Goal: Navigation & Orientation: Find specific page/section

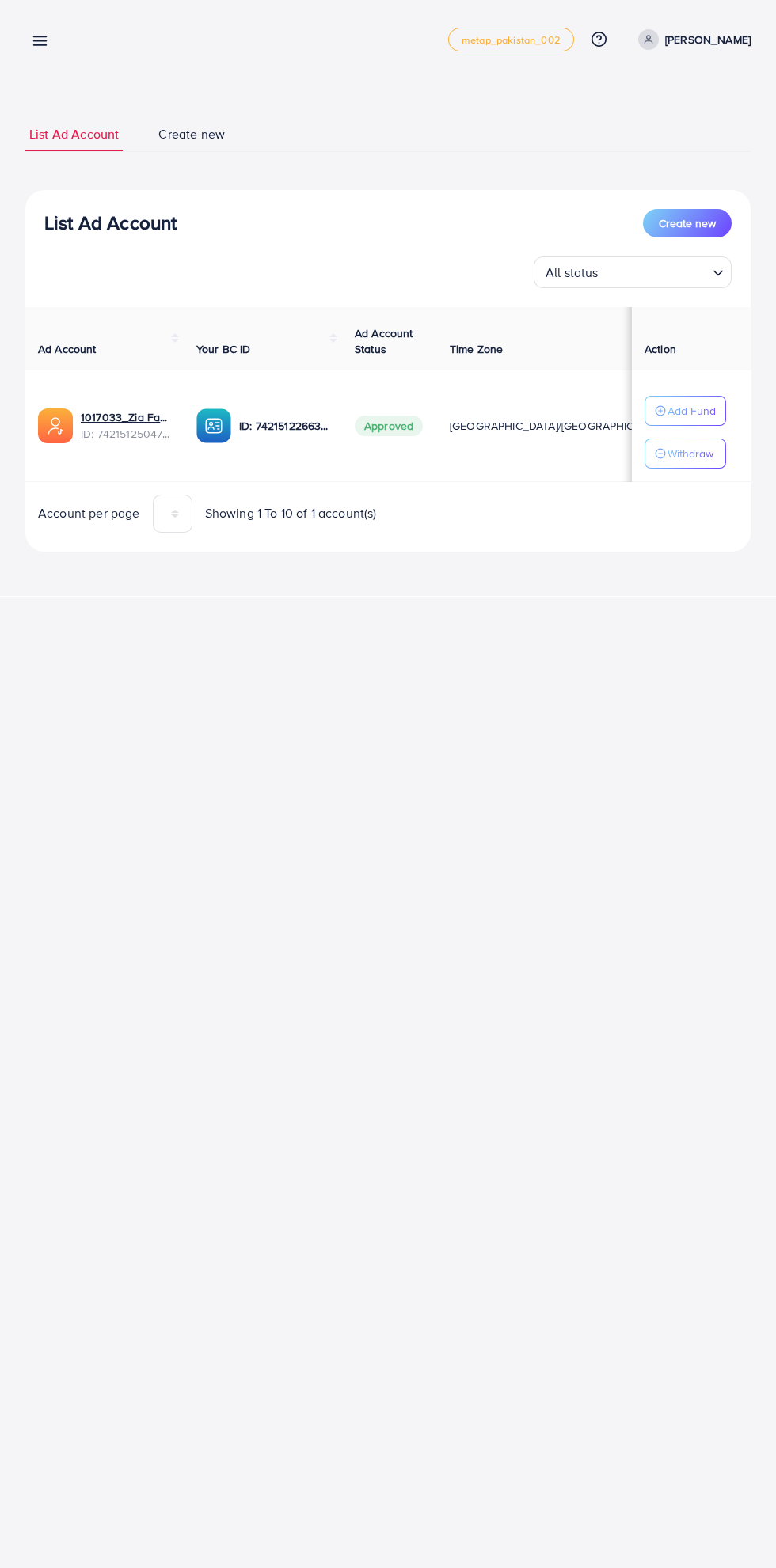
click at [39, 41] on line at bounding box center [40, 41] width 13 height 0
click at [46, 40] on icon at bounding box center [39, 40] width 17 height 17
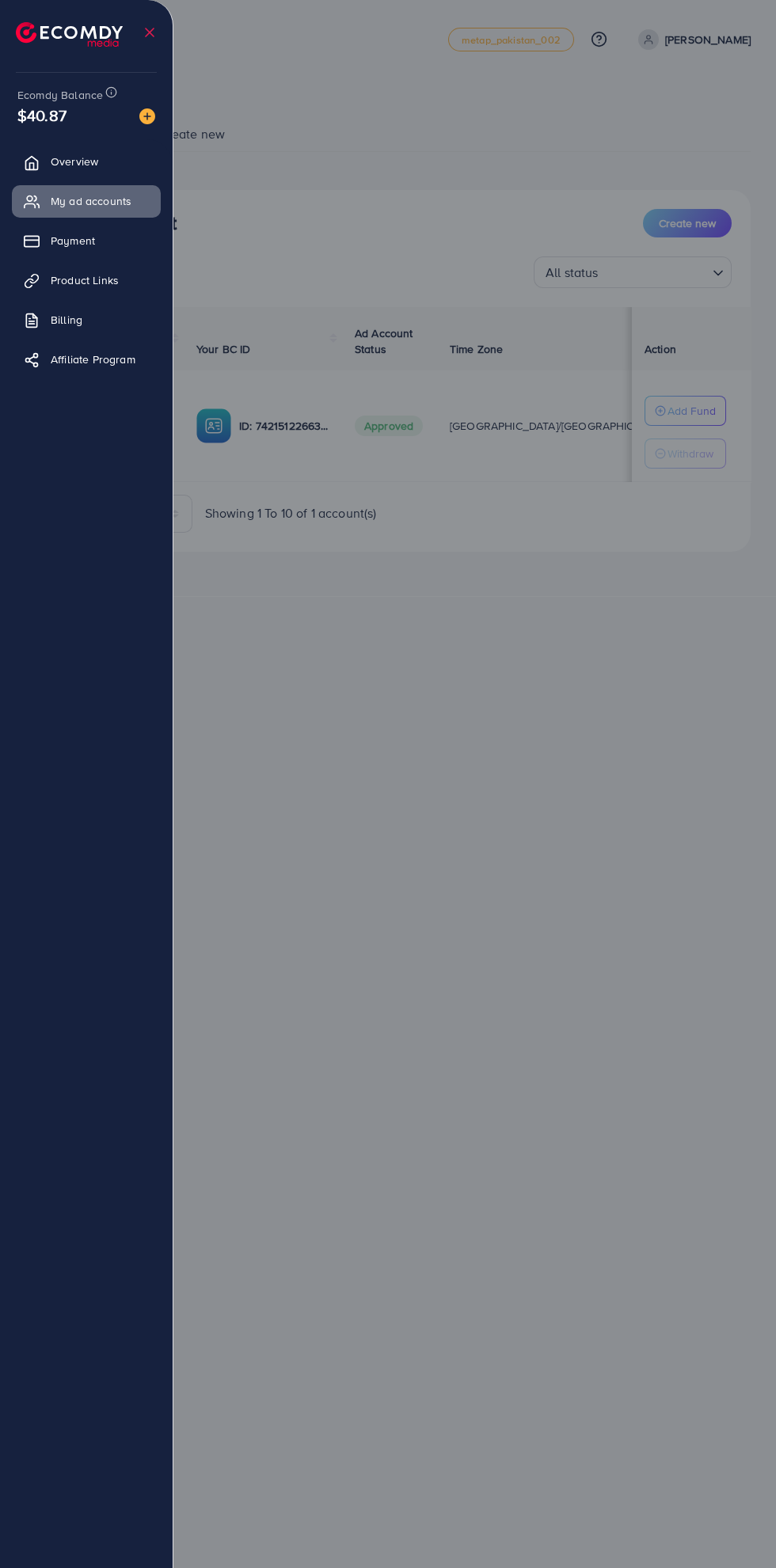
click at [63, 163] on span "Overview" at bounding box center [74, 162] width 47 height 16
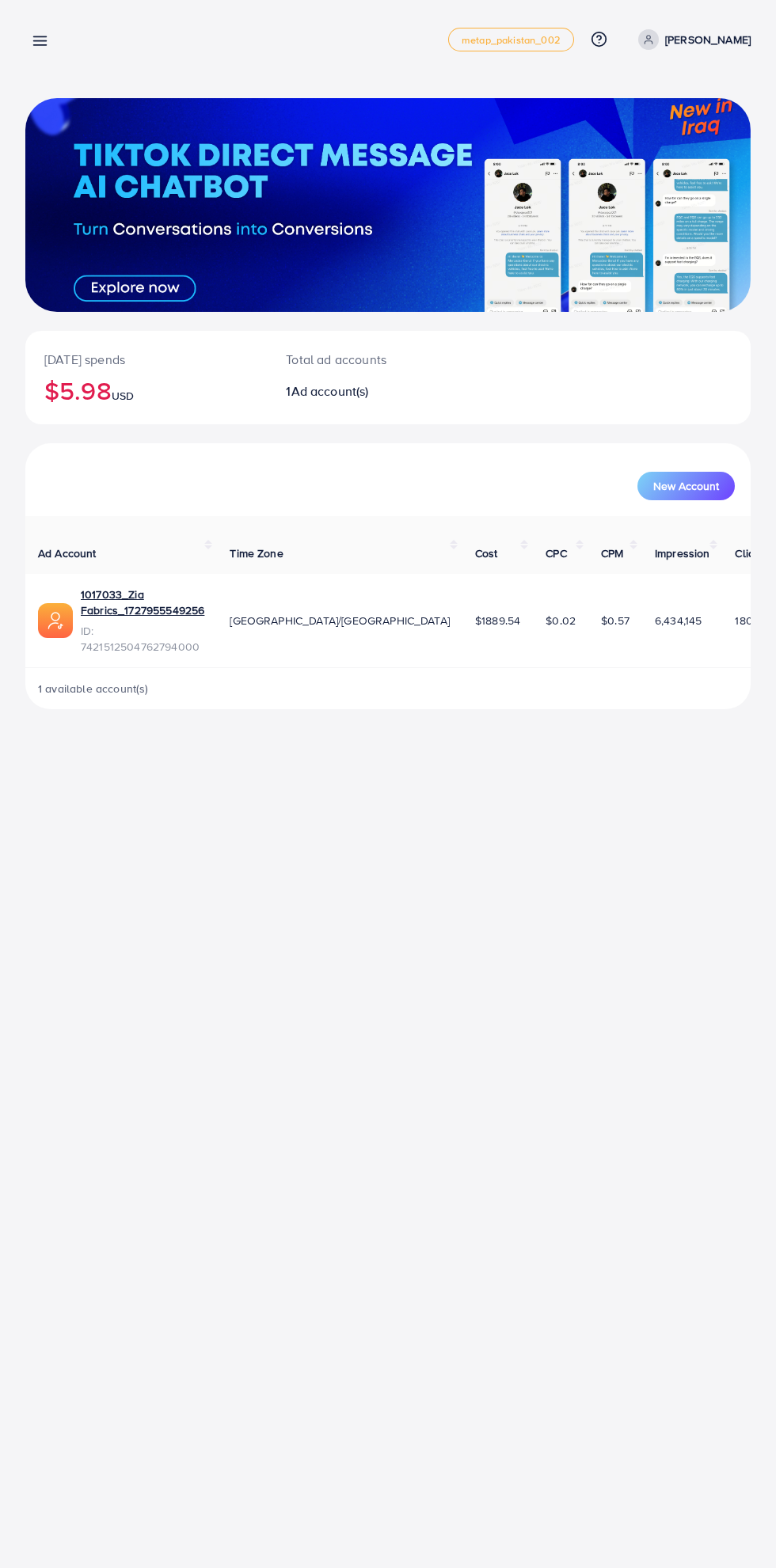
click at [39, 41] on line at bounding box center [40, 41] width 13 height 0
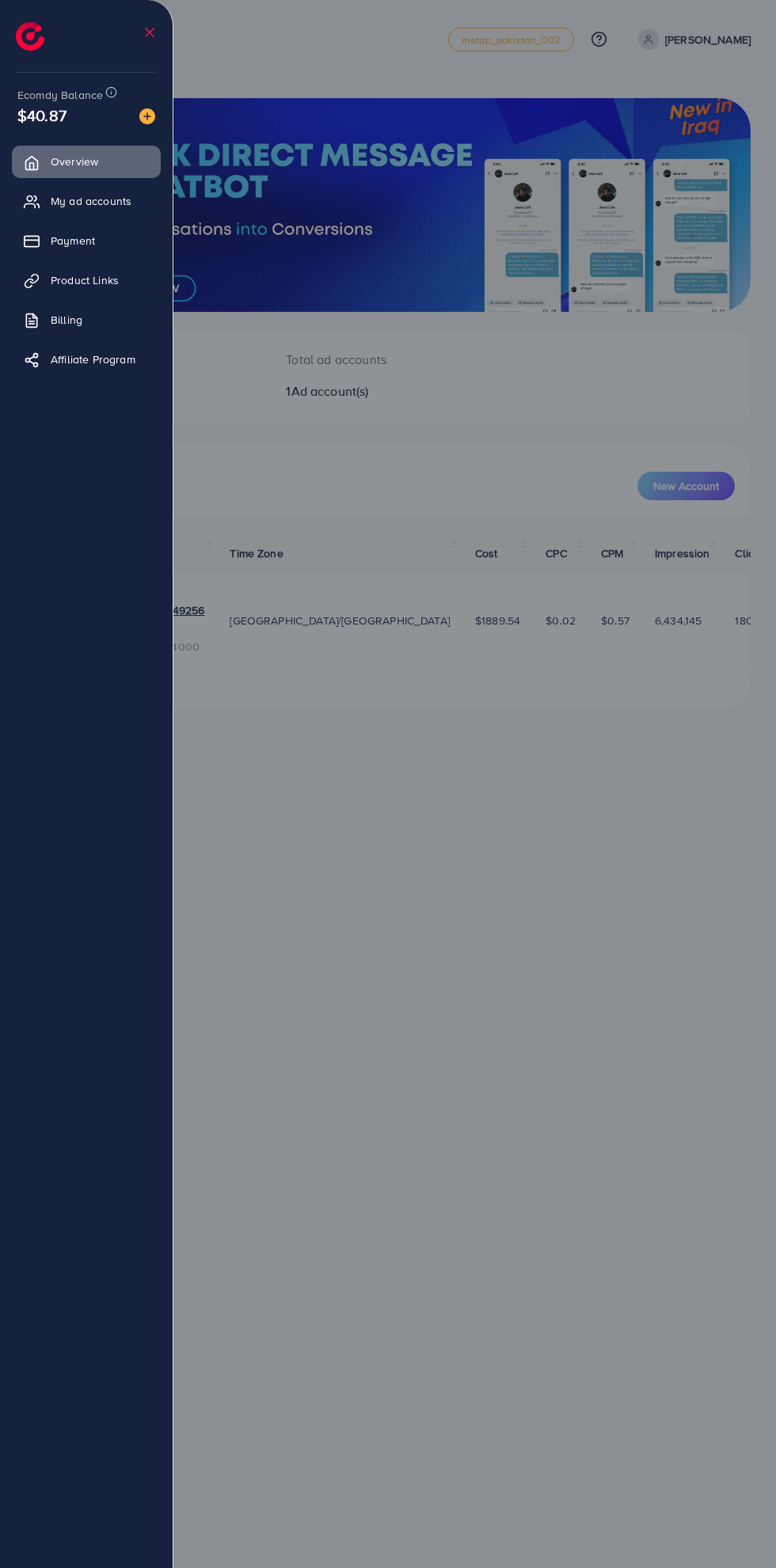
click at [80, 203] on span "My ad accounts" at bounding box center [91, 201] width 80 height 16
